Goal: Use online tool/utility

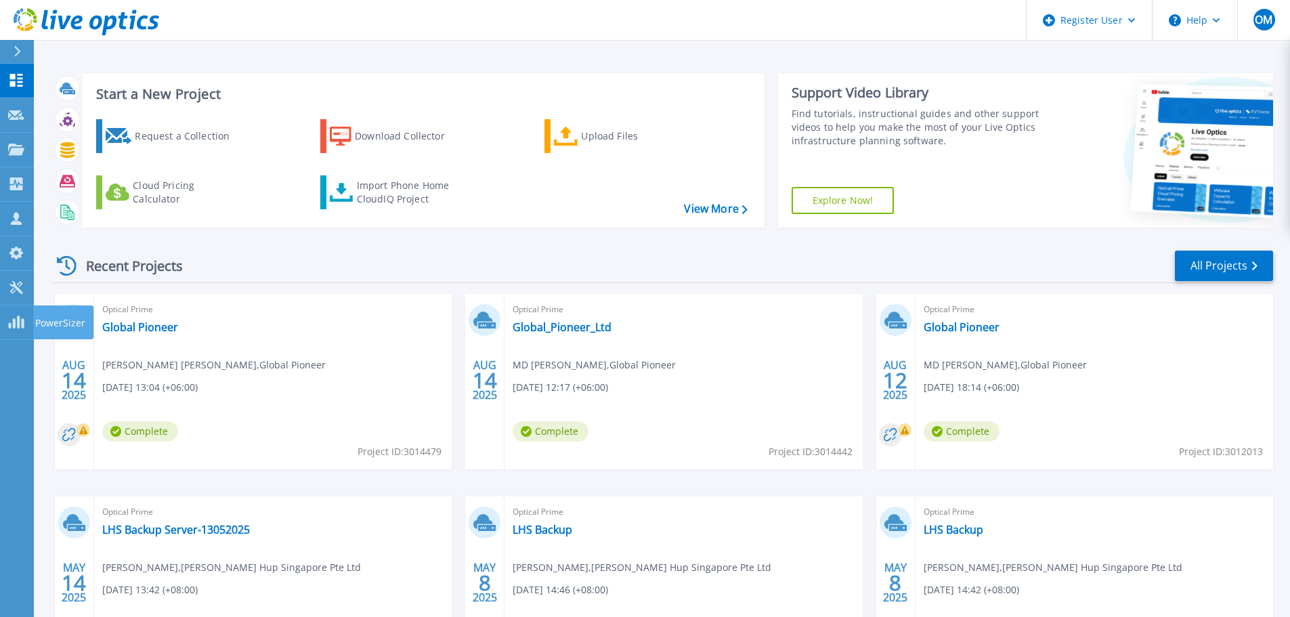
click at [19, 320] on rect at bounding box center [18, 321] width 3 height 13
click at [20, 287] on icon at bounding box center [16, 287] width 16 height 13
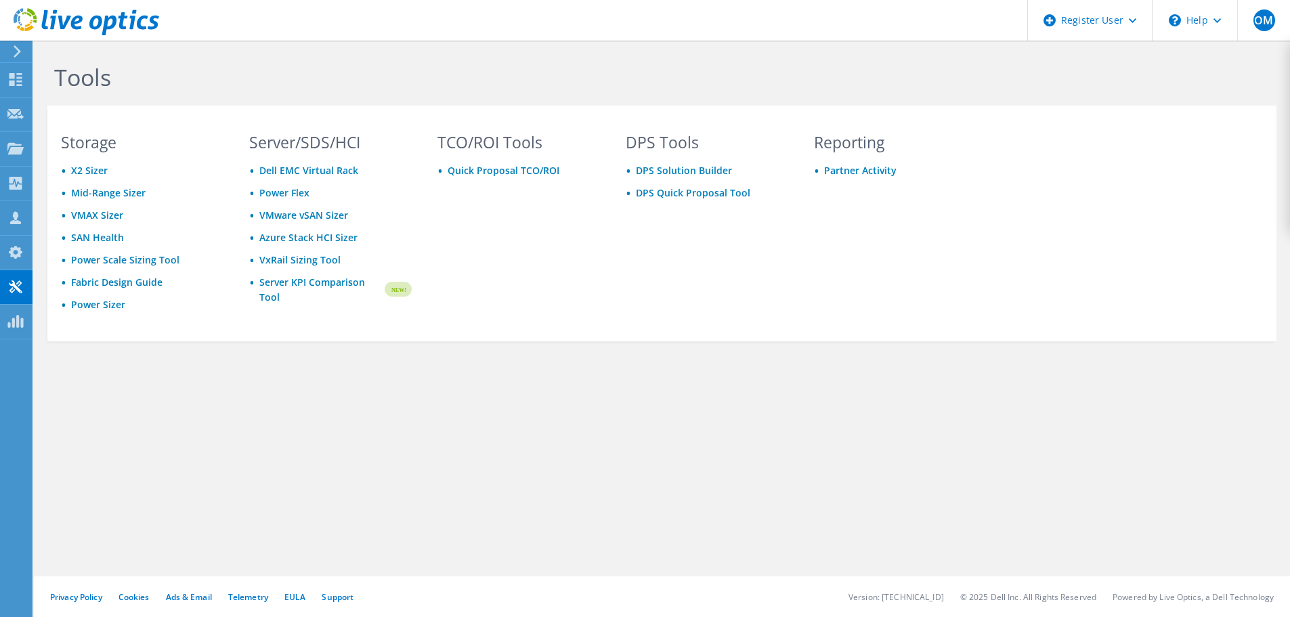
click at [265, 379] on div "Tools Storage X2 Sizer Mid-Range Sizer VMAX Sizer SAN Health Power Scale Sizing…" at bounding box center [662, 232] width 1256 height 382
click at [95, 194] on link "Mid-Range Sizer" at bounding box center [108, 192] width 74 height 13
